Goal: Check status: Check status

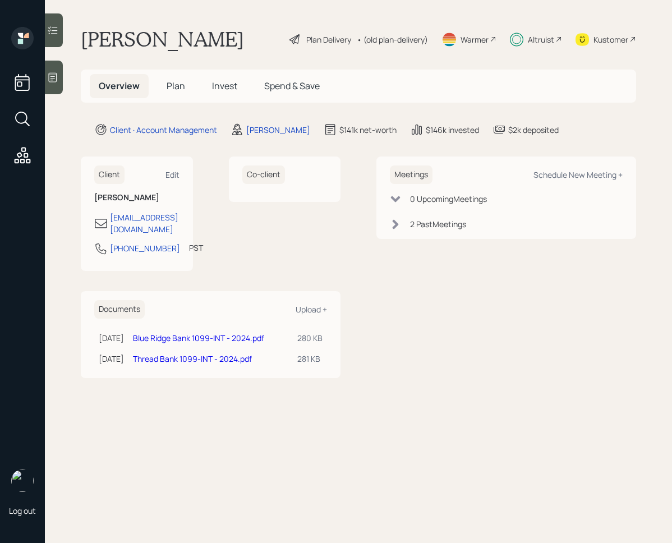
click at [219, 88] on span "Invest" at bounding box center [224, 86] width 25 height 12
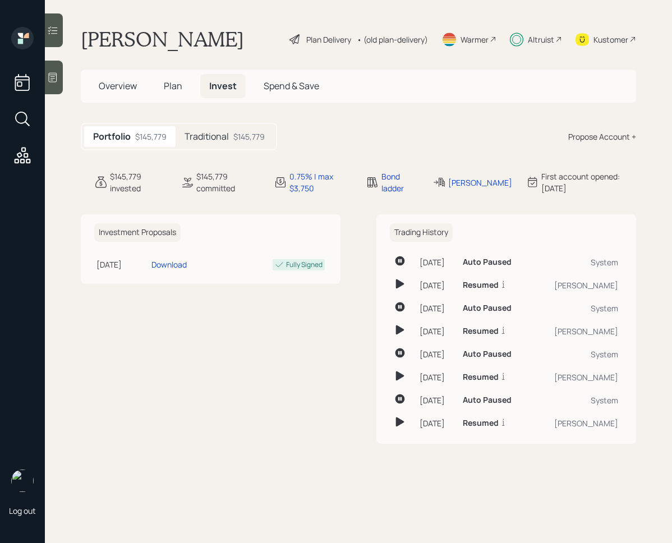
click at [226, 145] on div "Traditional $145,779" at bounding box center [225, 136] width 98 height 21
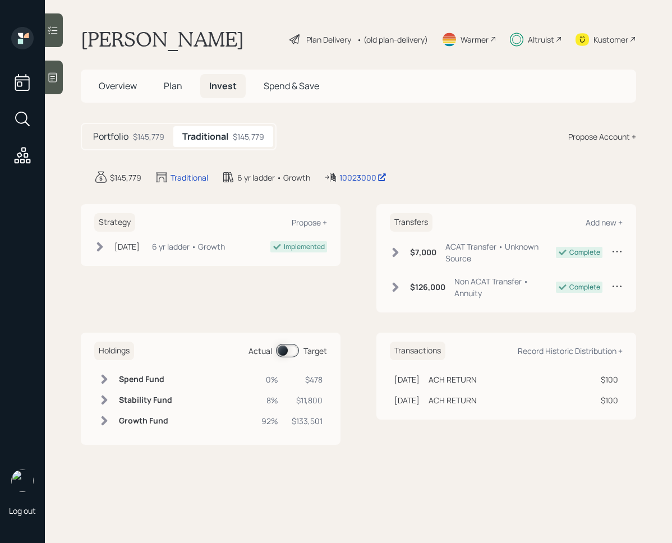
click at [157, 143] on div "Portfolio $145,779" at bounding box center [128, 136] width 89 height 21
